Goal: Transaction & Acquisition: Purchase product/service

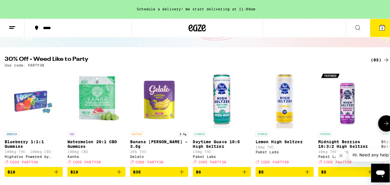
scroll to position [92, 0]
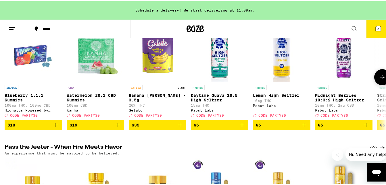
click at [377, 26] on span "6" at bounding box center [378, 27] width 2 height 3
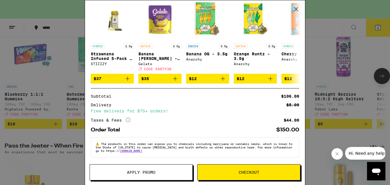
scroll to position [163, 0]
click at [250, 62] on div "Anarchy" at bounding box center [255, 64] width 43 height 4
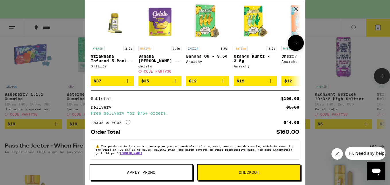
click at [248, 76] on link "SATIVA 3.5g Orange [PERSON_NAME] - 3.5g Anarchy" at bounding box center [255, 38] width 43 height 76
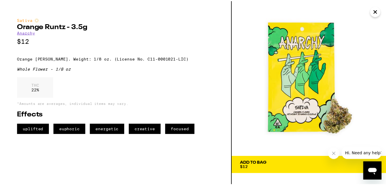
scroll to position [149, 0]
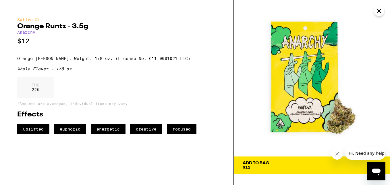
click at [251, 102] on img at bounding box center [312, 78] width 156 height 156
click at [377, 12] on icon "Close" at bounding box center [379, 11] width 7 height 9
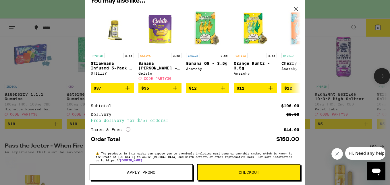
click at [161, 169] on button "Apply Promo" at bounding box center [141, 172] width 103 height 16
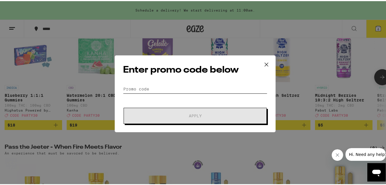
click at [206, 89] on input "Promo Code" at bounding box center [195, 87] width 144 height 9
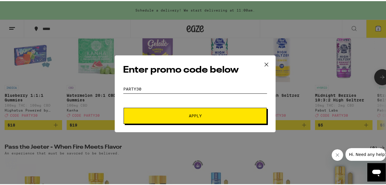
type input "Party30"
click at [217, 116] on span "Apply" at bounding box center [194, 114] width 103 height 4
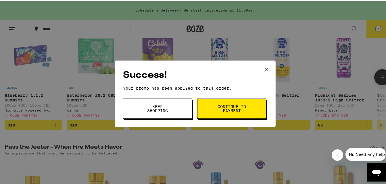
click at [223, 114] on button "Continue to payment" at bounding box center [231, 107] width 69 height 20
